Goal: Task Accomplishment & Management: Manage account settings

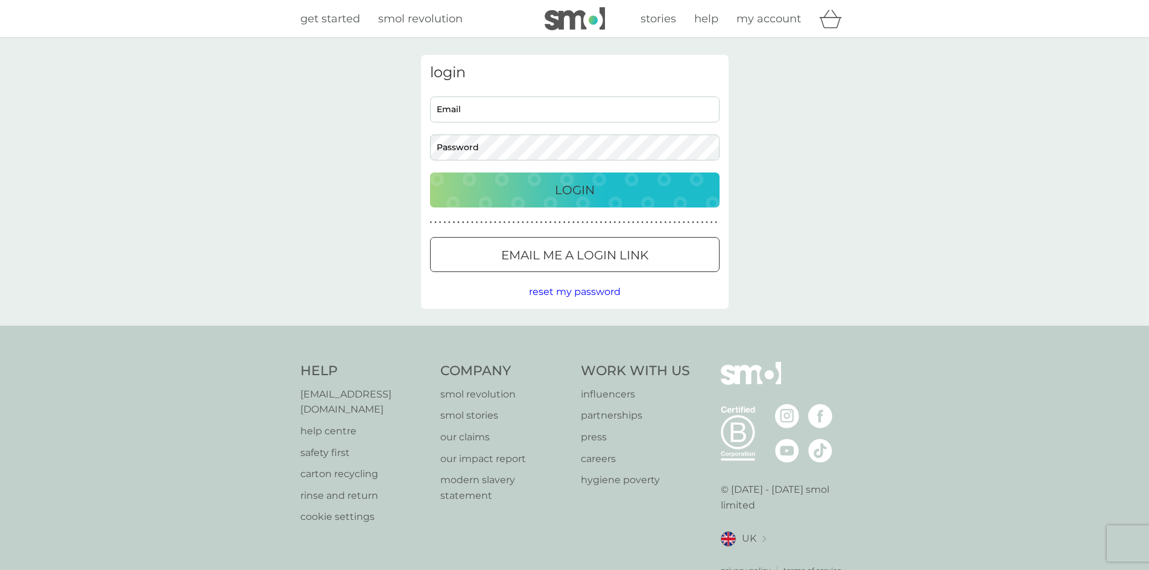
click at [559, 109] on input "Email" at bounding box center [575, 110] width 290 height 26
type input "jennyfairhurst16@googlemail.com"
click at [567, 185] on p "Login" at bounding box center [575, 189] width 40 height 19
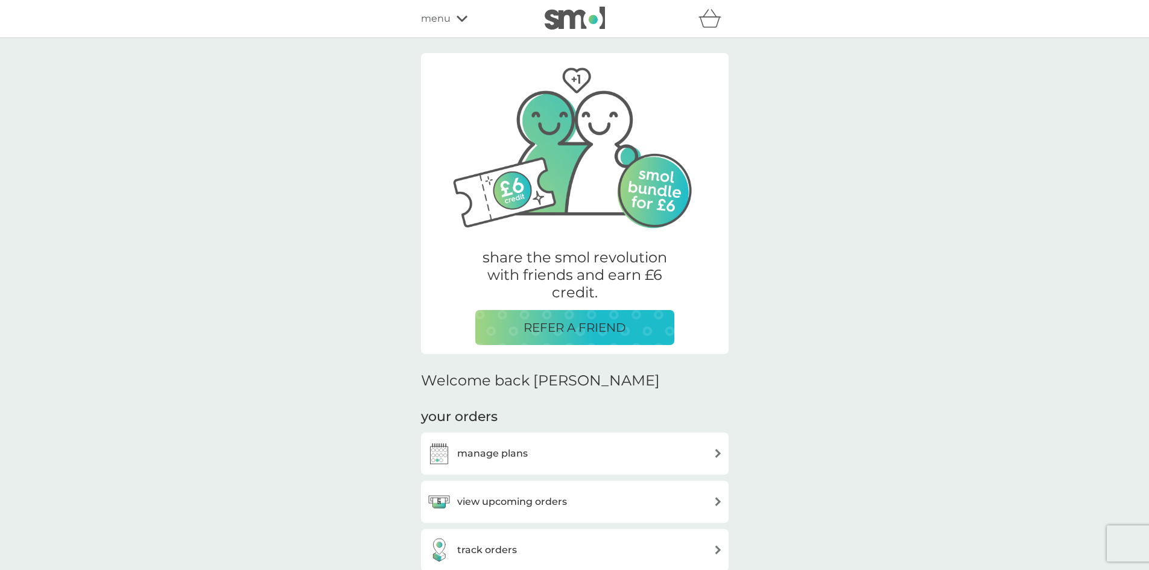
click at [594, 459] on div "manage plans" at bounding box center [575, 454] width 296 height 24
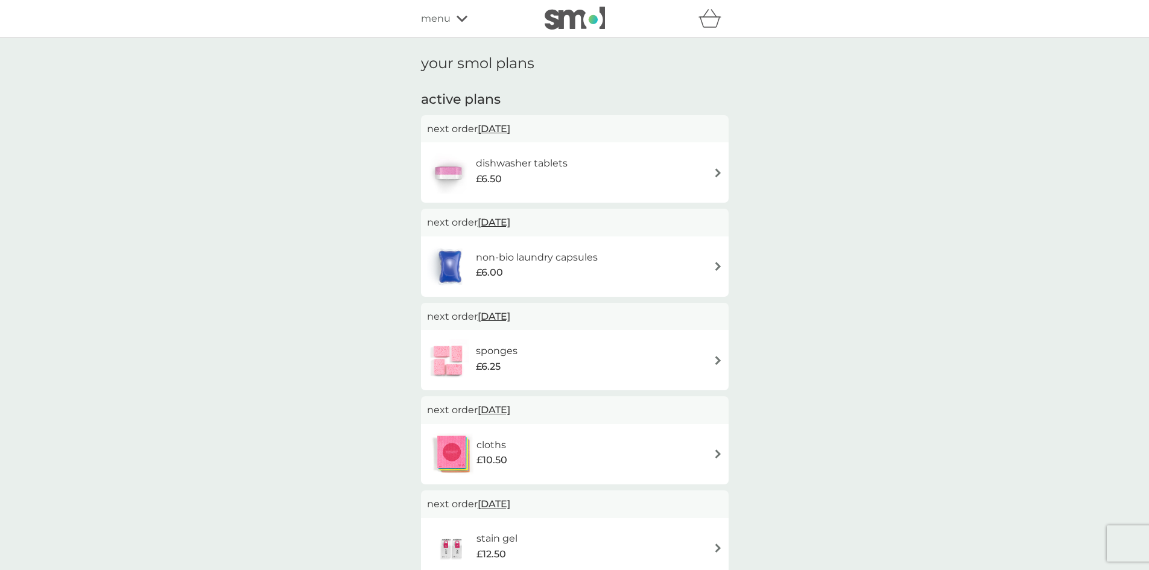
click at [506, 171] on h6 "dishwasher tablets" at bounding box center [522, 164] width 92 height 16
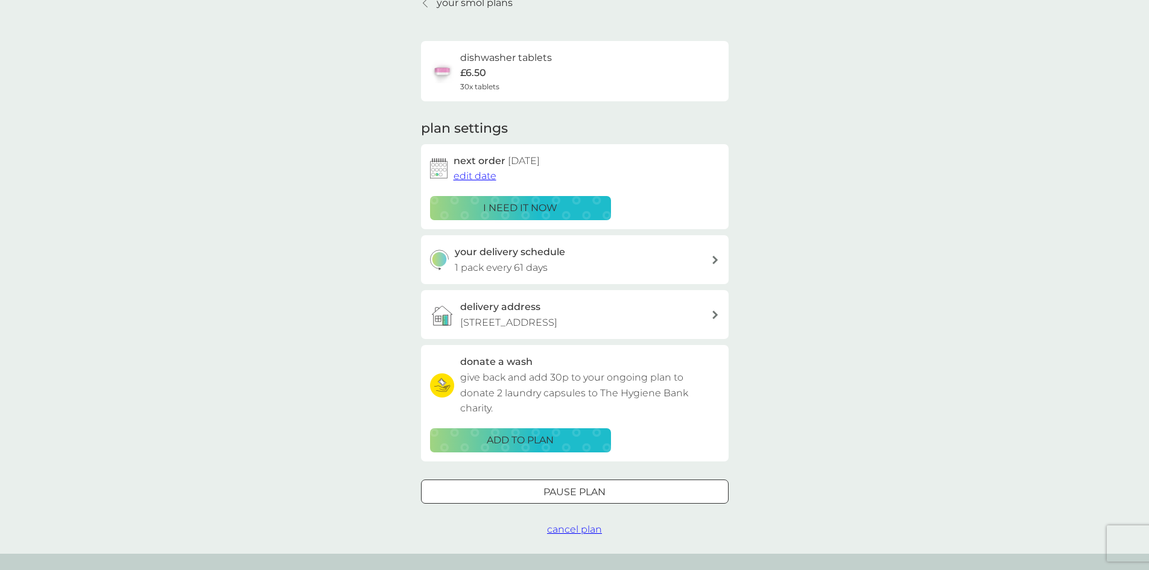
scroll to position [60, 0]
click at [485, 176] on span "edit date" at bounding box center [475, 175] width 43 height 11
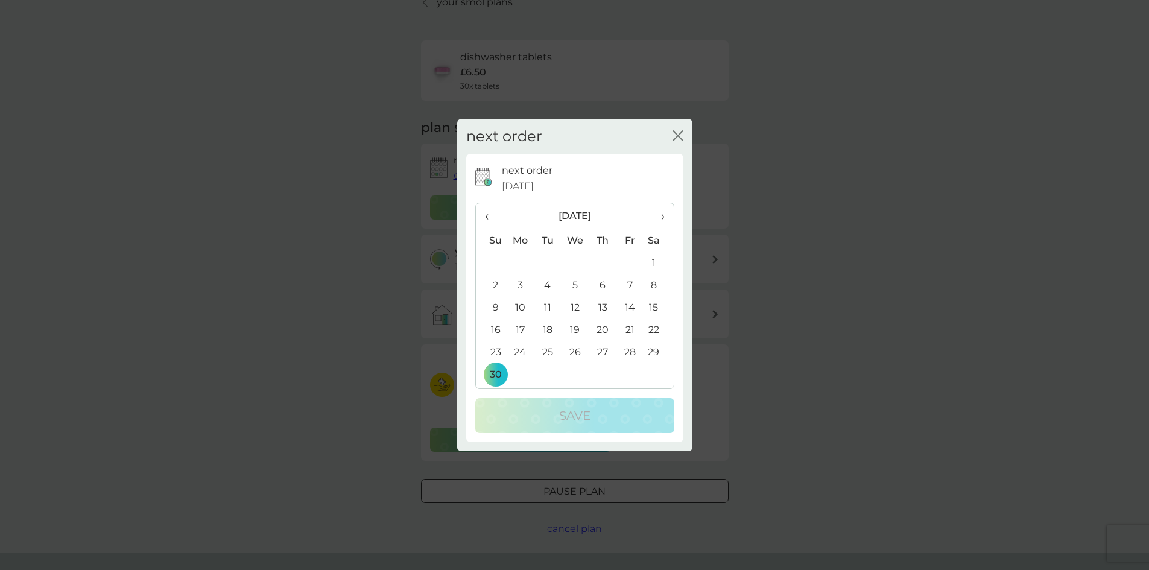
click at [488, 214] on span "‹" at bounding box center [491, 215] width 13 height 25
click at [624, 350] on td "31" at bounding box center [629, 352] width 27 height 22
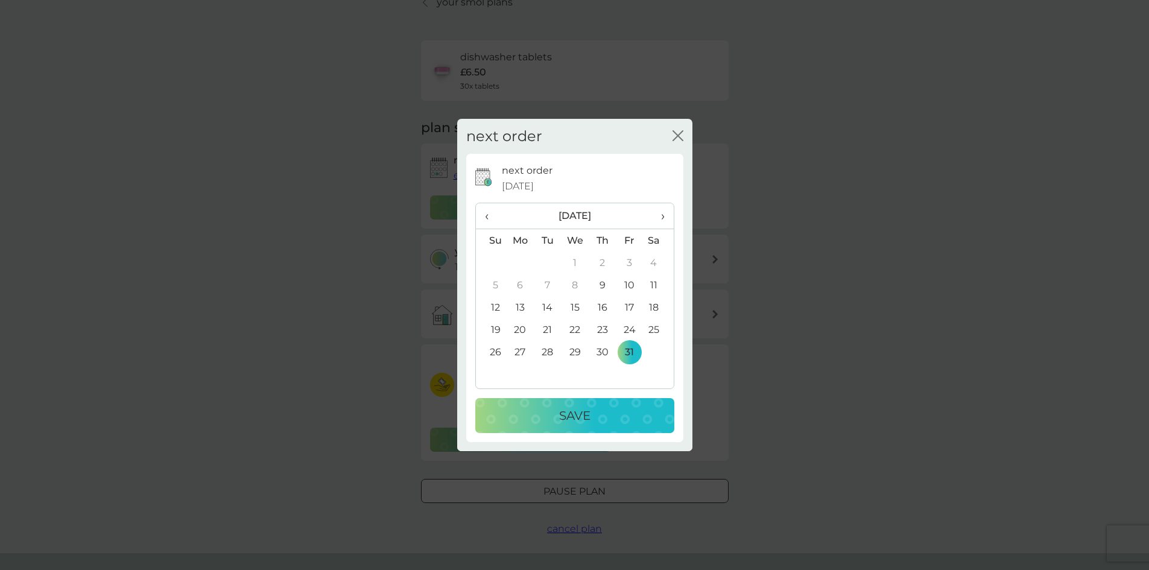
click at [605, 416] on div "Save" at bounding box center [575, 415] width 175 height 19
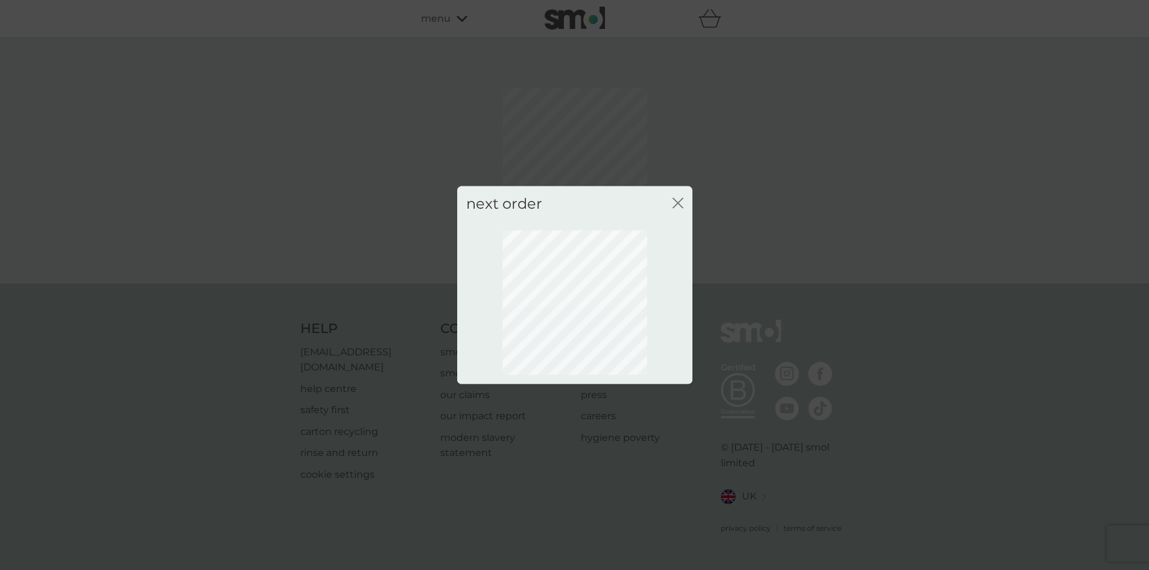
scroll to position [0, 0]
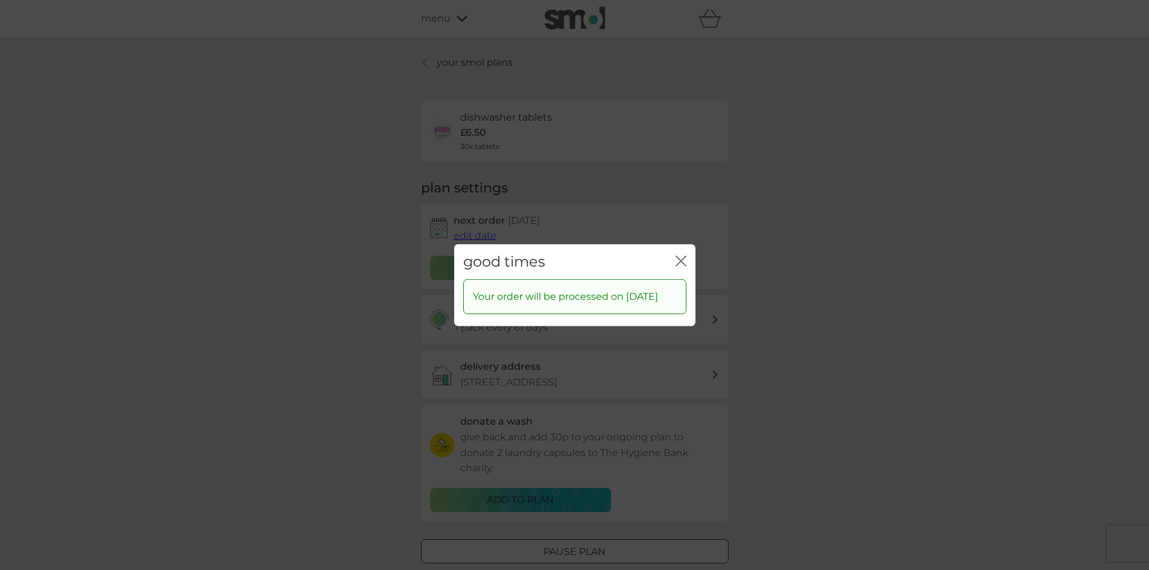
click at [679, 255] on icon "close" at bounding box center [681, 260] width 11 height 11
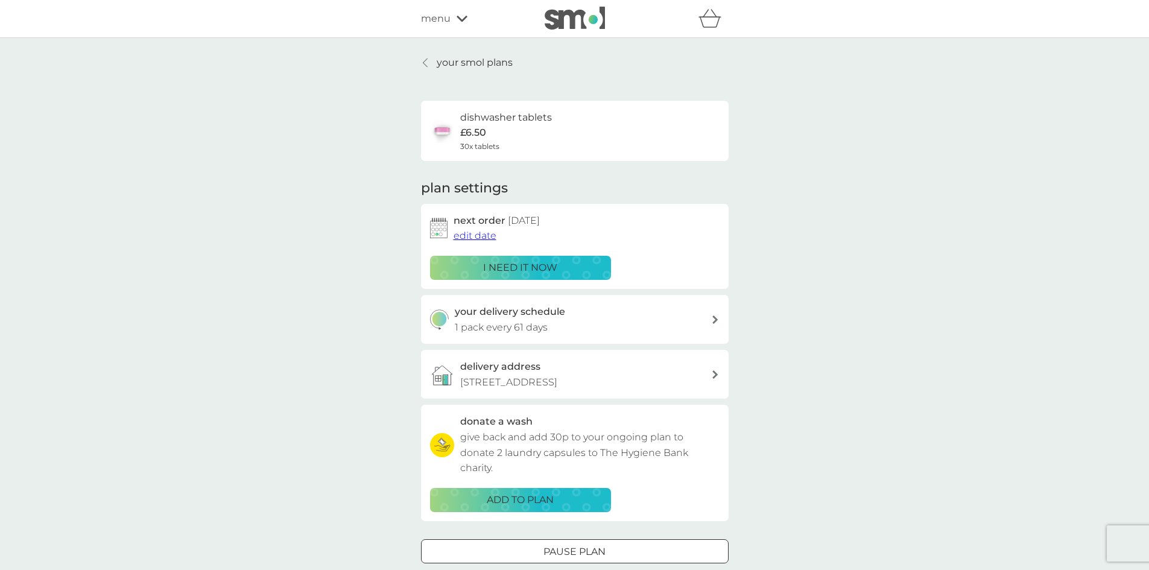
drag, startPoint x: 485, startPoint y: 62, endPoint x: 490, endPoint y: 73, distance: 12.7
click at [485, 62] on p "your smol plans" at bounding box center [475, 63] width 76 height 16
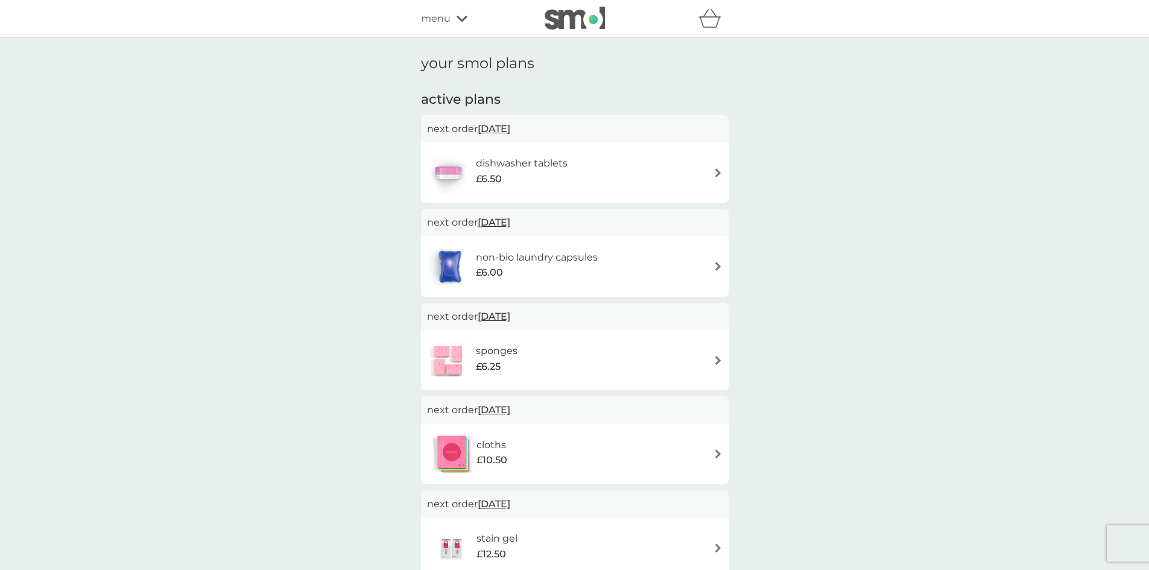
click at [510, 224] on span "[DATE]" at bounding box center [494, 223] width 33 height 24
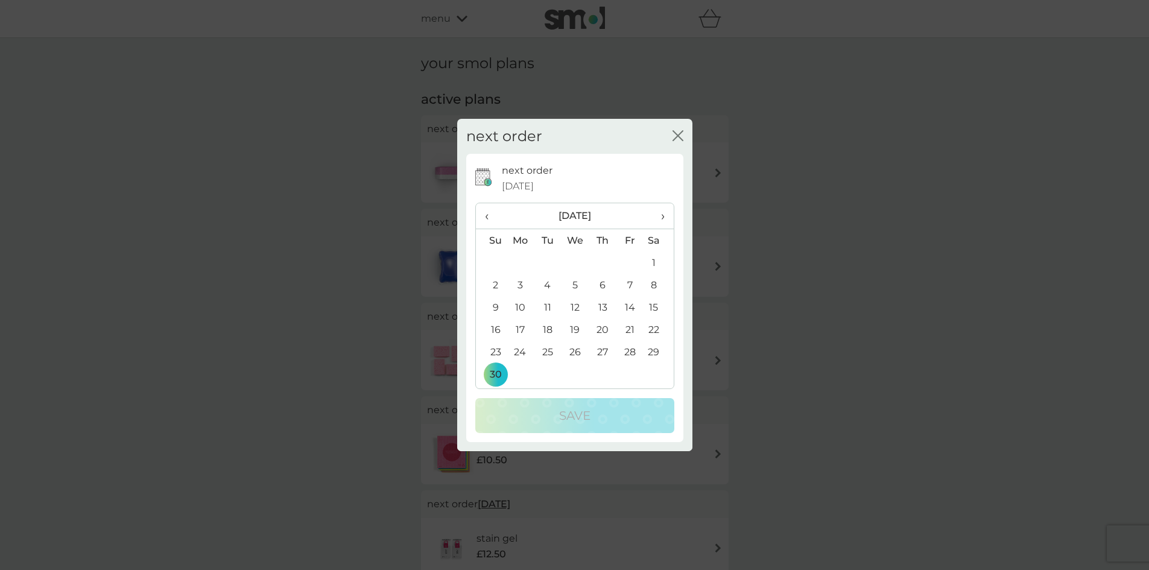
click at [678, 136] on icon "close" at bounding box center [680, 136] width 5 height 10
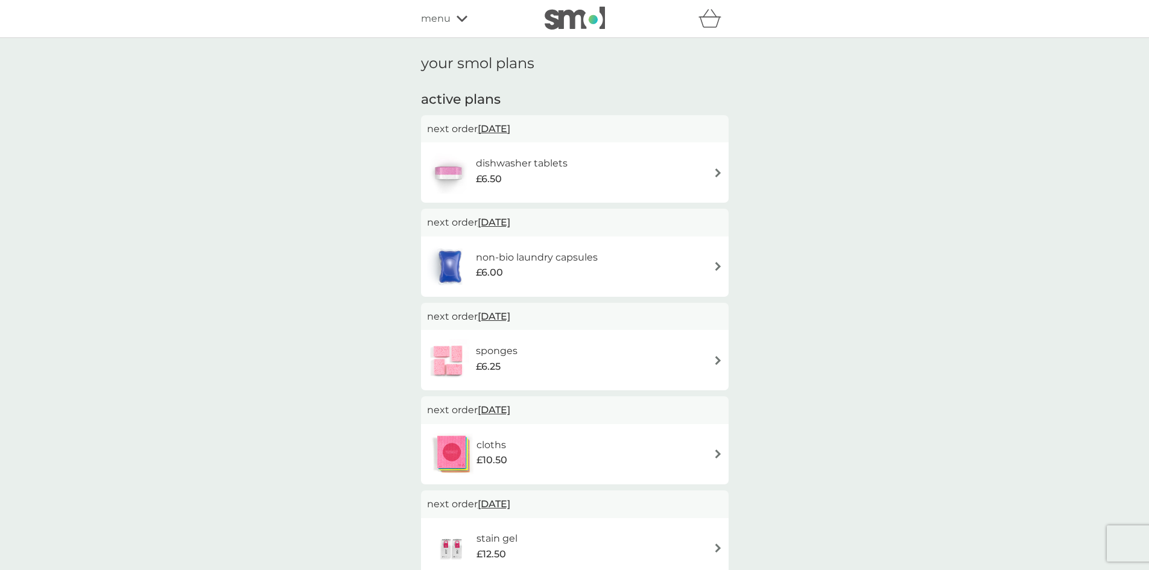
click at [527, 255] on h6 "non-bio laundry capsules" at bounding box center [537, 258] width 122 height 16
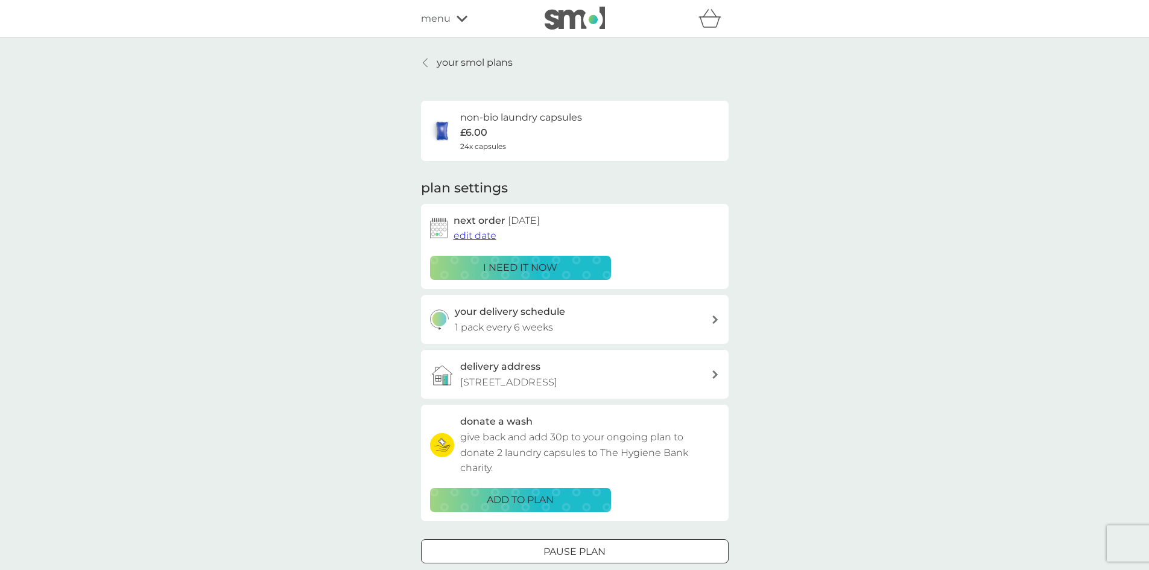
click at [479, 233] on span "edit date" at bounding box center [475, 235] width 43 height 11
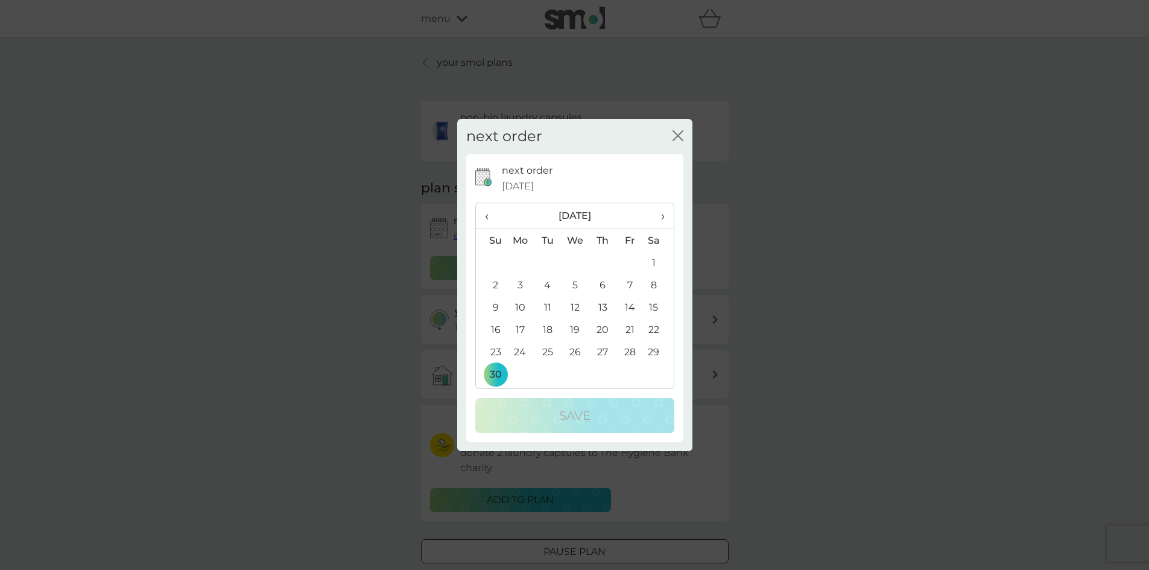
click at [482, 215] on th "‹" at bounding box center [491, 216] width 31 height 26
click at [623, 354] on td "31" at bounding box center [629, 352] width 27 height 22
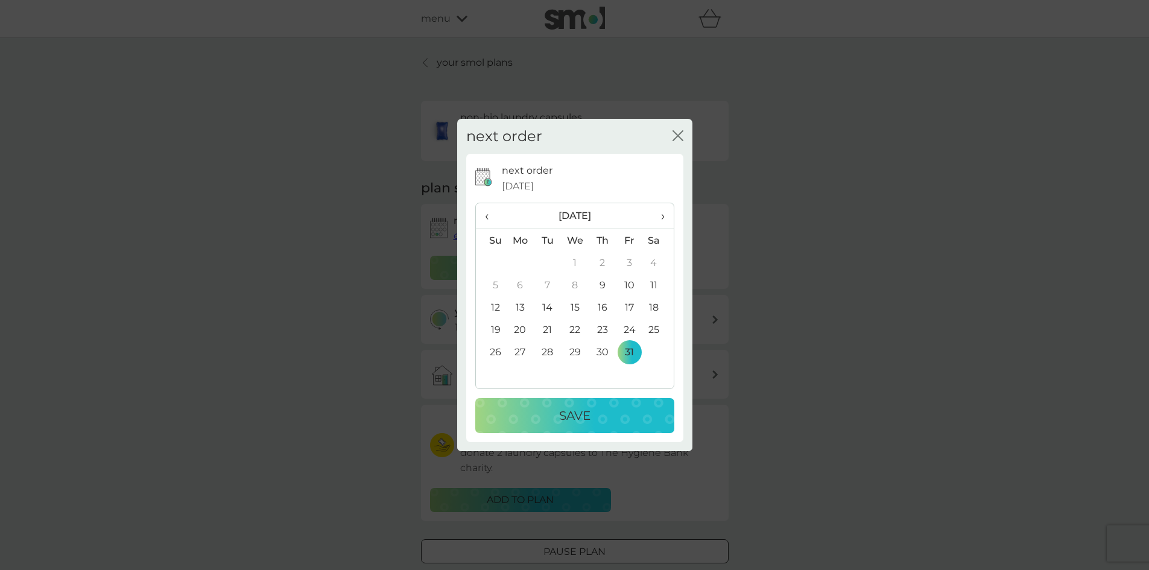
click at [603, 418] on div "Save" at bounding box center [575, 415] width 175 height 19
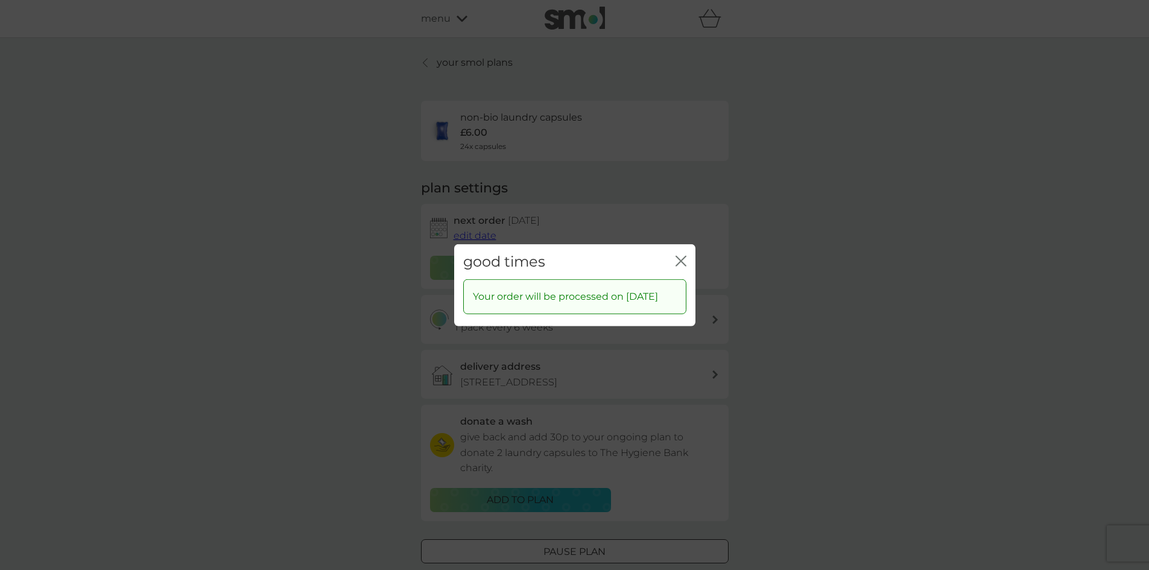
click at [681, 256] on icon "close" at bounding box center [683, 261] width 5 height 10
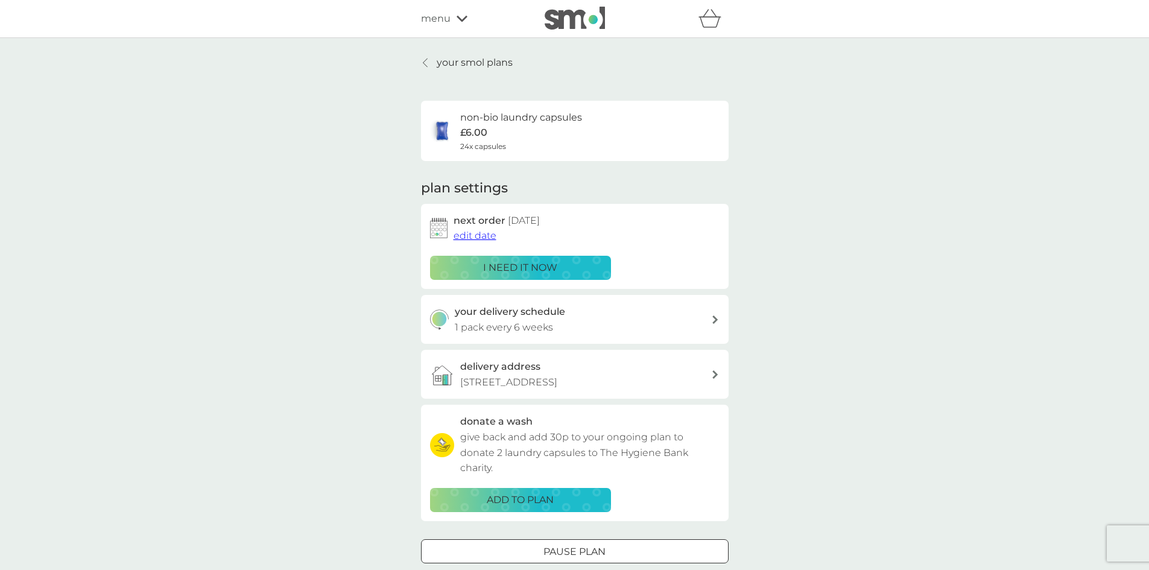
click at [426, 62] on icon at bounding box center [425, 63] width 5 height 10
